Goal: Task Accomplishment & Management: Manage account settings

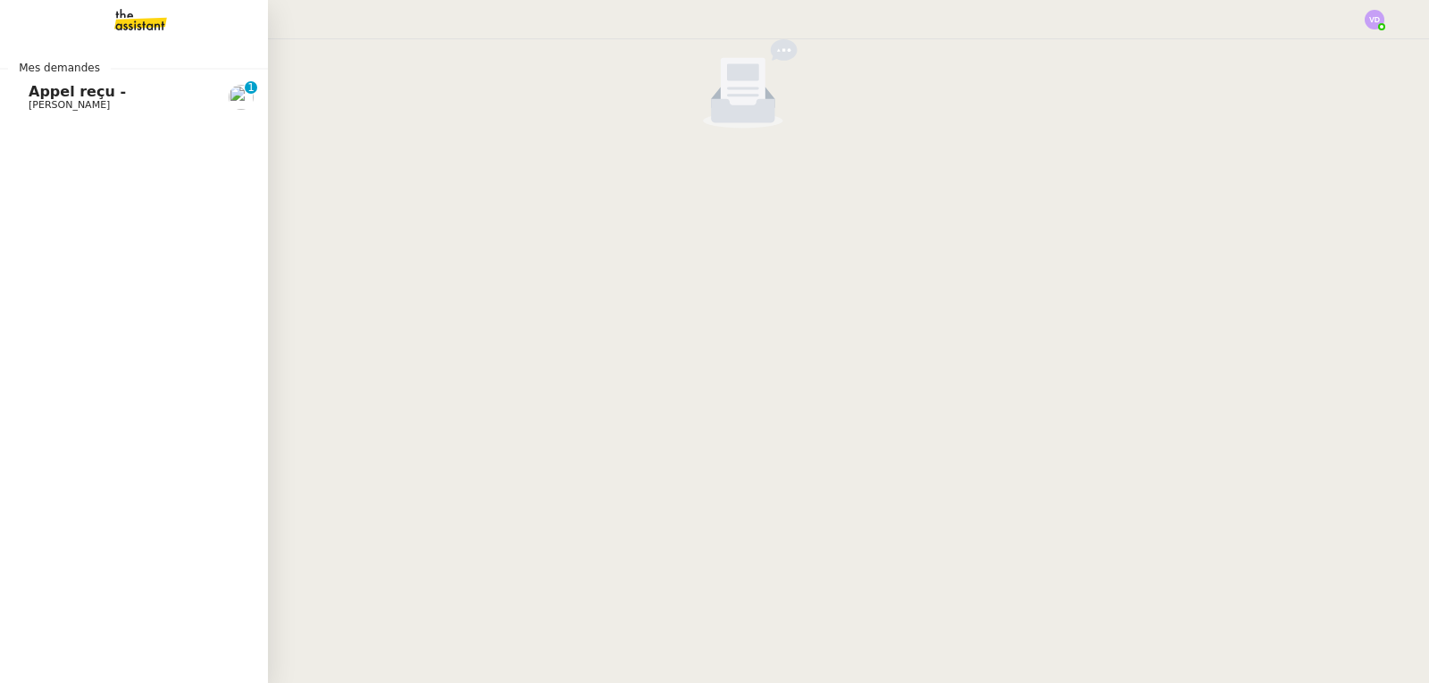
click at [163, 123] on div "Mes demandes Appel reçu - [PERSON_NAME] 0 1 2 3 4 5 6 7 8 9" at bounding box center [134, 361] width 268 height 644
click at [169, 110] on link "Appel reçu - [PERSON_NAME] 0 1 2 3 4 5 6 7 8 9" at bounding box center [134, 97] width 268 height 41
click at [173, 92] on span "Appel reçu -" at bounding box center [119, 92] width 180 height 16
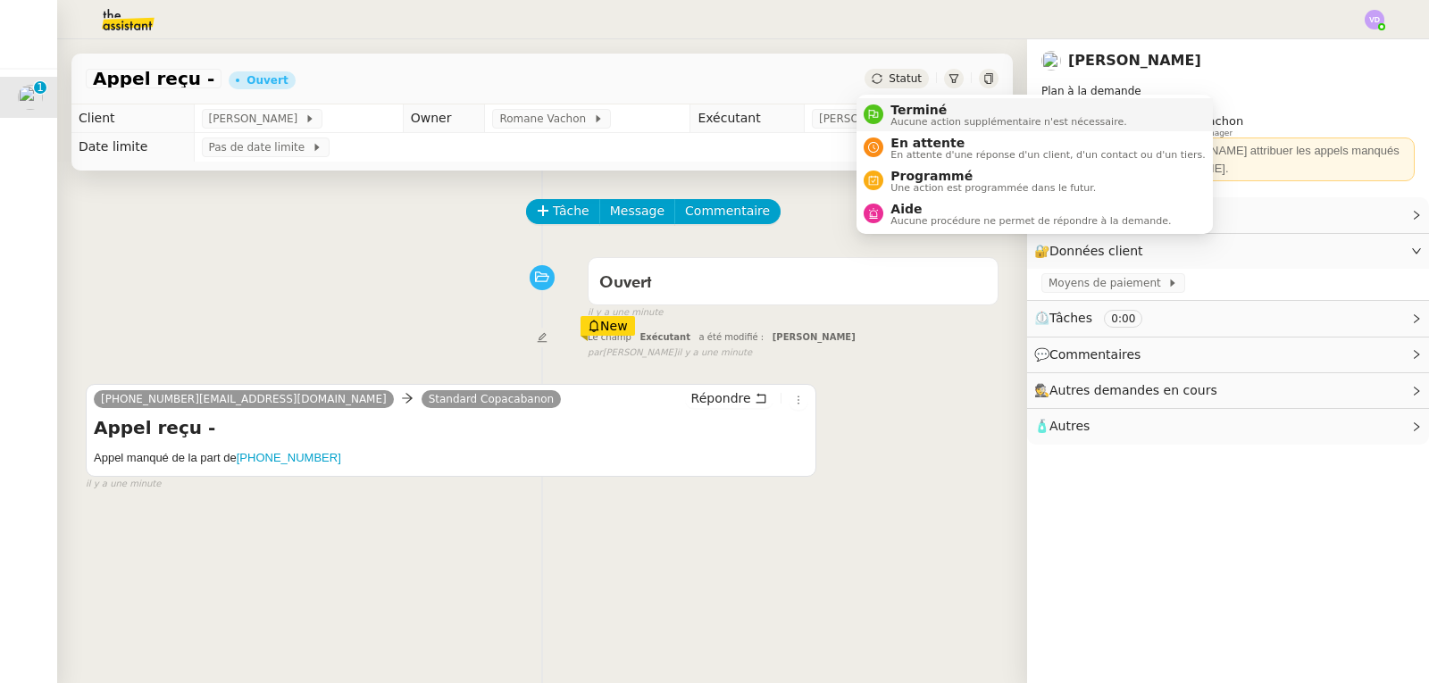
click at [898, 98] on li "Terminé Aucune action supplémentaire n'est nécessaire." at bounding box center [1035, 114] width 356 height 33
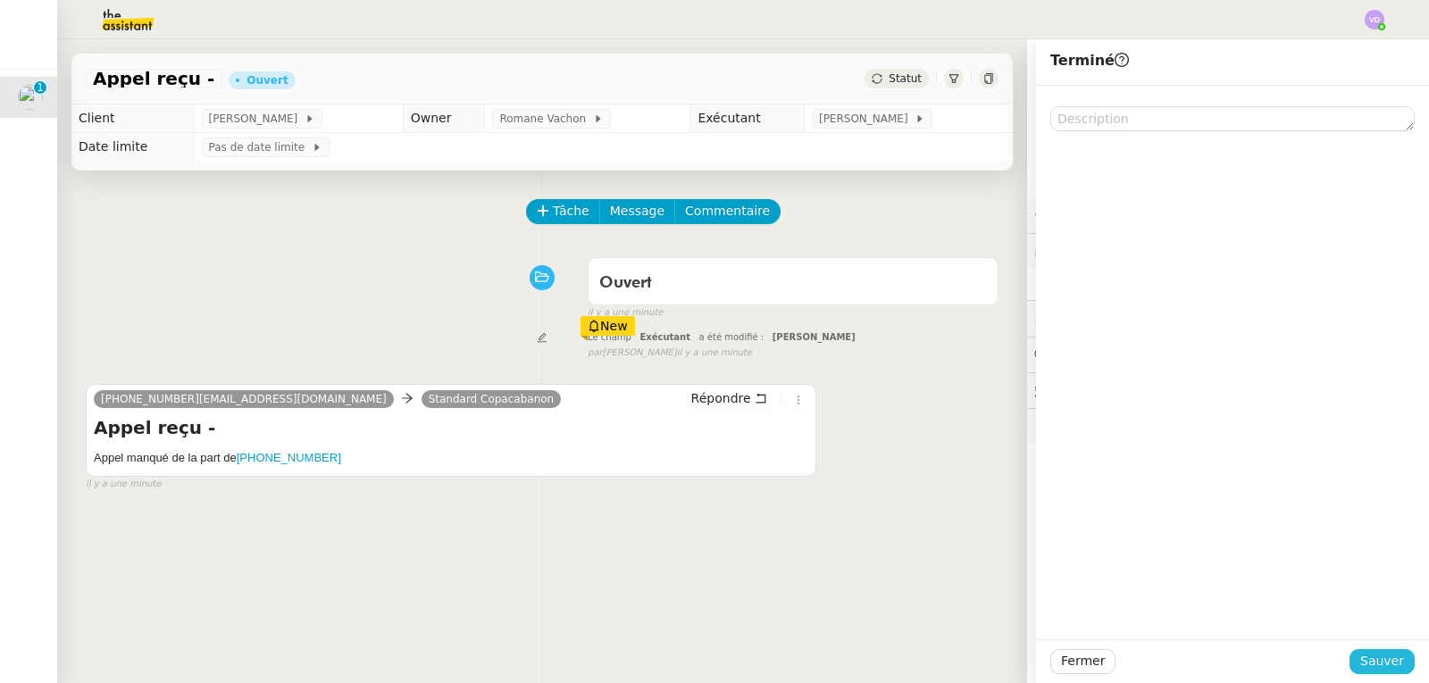
click at [1366, 676] on div "Fermer Sauver" at bounding box center [1232, 662] width 393 height 44
click at [1369, 663] on span "Sauver" at bounding box center [1383, 661] width 44 height 21
